Goal: Ask a question

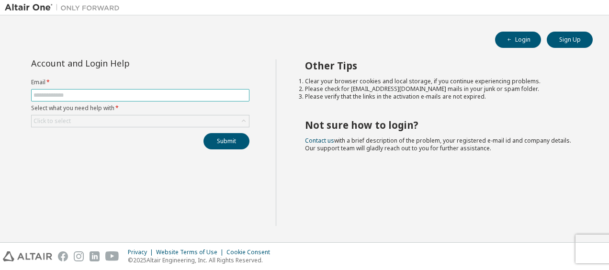
click at [155, 95] on input "text" at bounding box center [139, 95] width 213 height 8
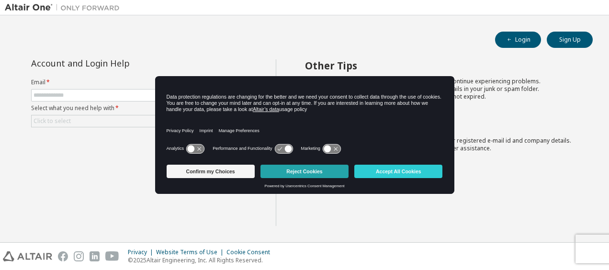
click at [302, 172] on button "Reject Cookies" at bounding box center [304, 171] width 88 height 13
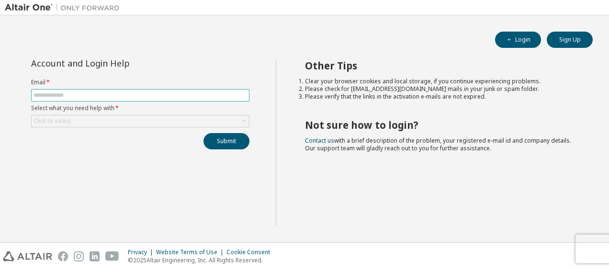
click at [83, 95] on input "text" at bounding box center [139, 95] width 213 height 8
type input "**********"
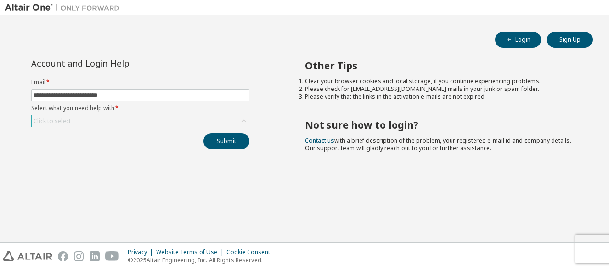
click at [79, 123] on div "Click to select" at bounding box center [140, 120] width 217 height 11
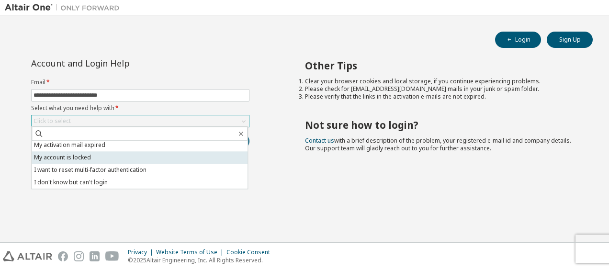
scroll to position [25, 0]
click at [85, 180] on li "I don't know but can't login" at bounding box center [140, 183] width 216 height 12
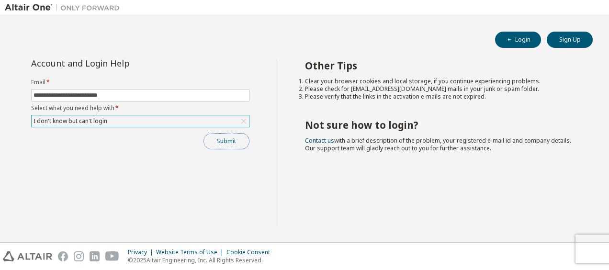
click at [232, 144] on button "Submit" at bounding box center [226, 141] width 46 height 16
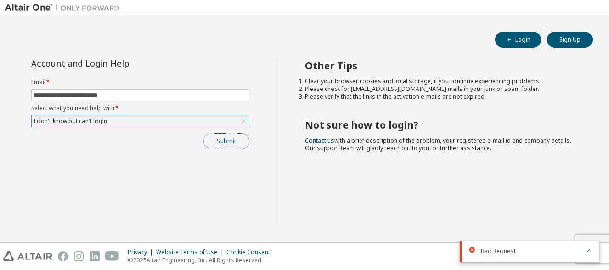
click at [232, 144] on button "Submit" at bounding box center [226, 141] width 46 height 16
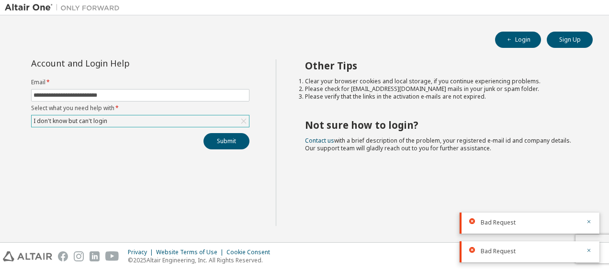
click at [126, 121] on div "I don't know but can't login" at bounding box center [140, 120] width 217 height 11
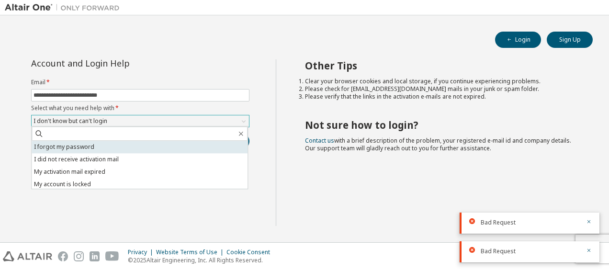
click at [97, 150] on li "I forgot my password" at bounding box center [140, 147] width 216 height 12
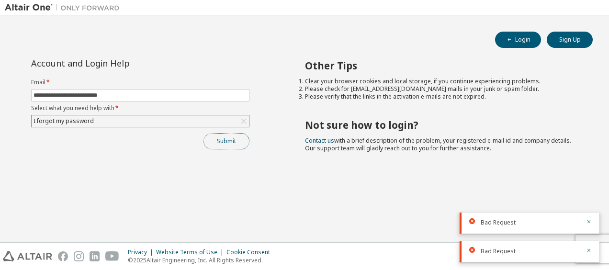
click at [228, 147] on button "Submit" at bounding box center [226, 141] width 46 height 16
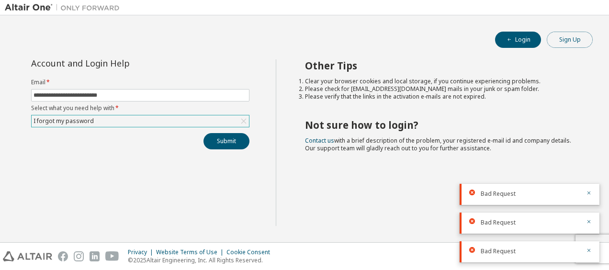
click at [556, 39] on button "Sign Up" at bounding box center [569, 40] width 46 height 16
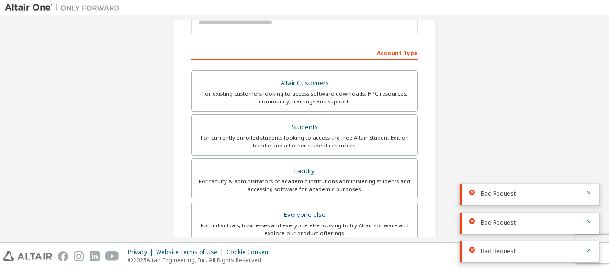
scroll to position [149, 0]
